Goal: Task Accomplishment & Management: Manage account settings

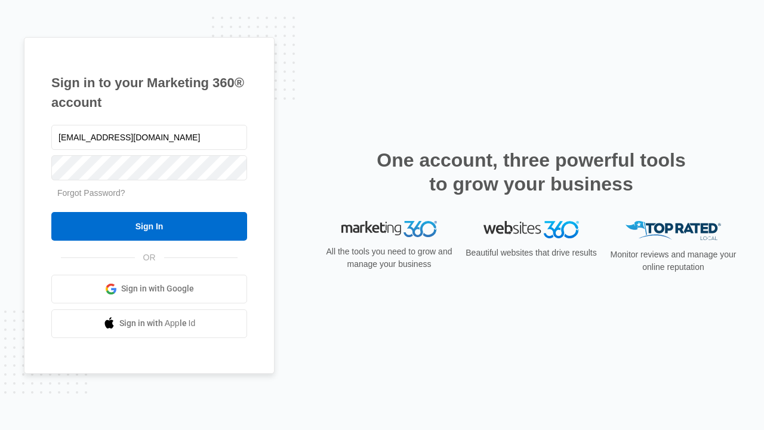
type input "[EMAIL_ADDRESS][DOMAIN_NAME]"
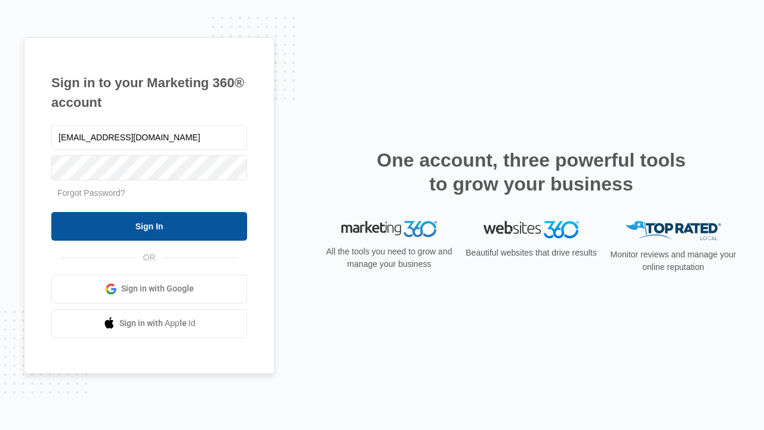
click at [149, 226] on input "Sign In" at bounding box center [149, 226] width 196 height 29
